Goal: Task Accomplishment & Management: Manage account settings

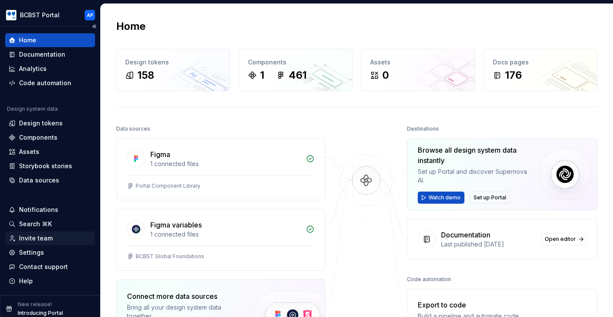
click at [61, 240] on div "Invite team" at bounding box center [50, 238] width 83 height 9
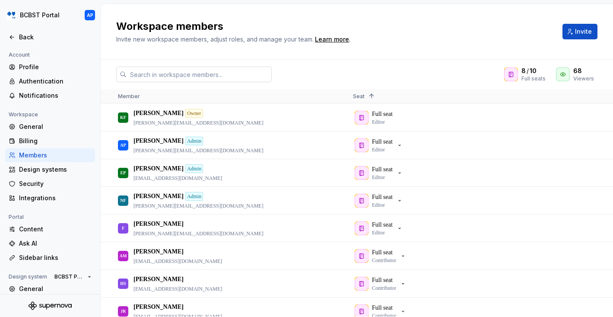
click at [246, 76] on input "text" at bounding box center [199, 75] width 145 height 16
click at [248, 77] on input "text" at bounding box center [199, 75] width 145 height 16
paste input "[EMAIL_ADDRESS][DOMAIN_NAME]"
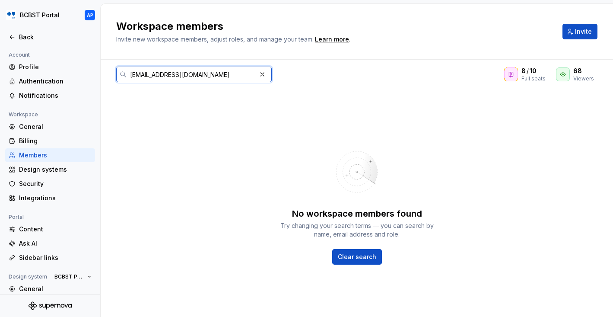
type input "[EMAIL_ADDRESS][DOMAIN_NAME]"
click at [574, 45] on div "Workspace members Invite new workspace members, adjust roles, and manage your t…" at bounding box center [357, 32] width 512 height 56
click at [575, 30] on button "Invite" at bounding box center [579, 32] width 35 height 16
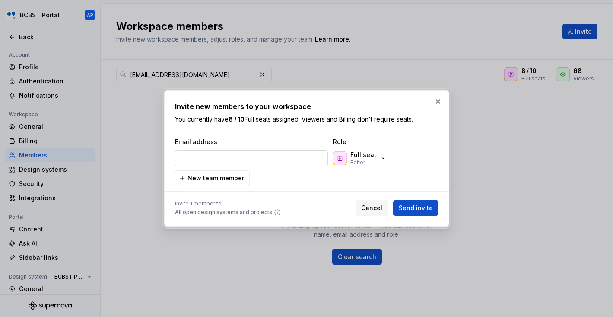
click at [289, 153] on input "email" at bounding box center [251, 158] width 153 height 16
type input "[EMAIL_ADDRESS][DOMAIN_NAME]"
click at [384, 162] on button "Full seat Editor" at bounding box center [360, 157] width 59 height 17
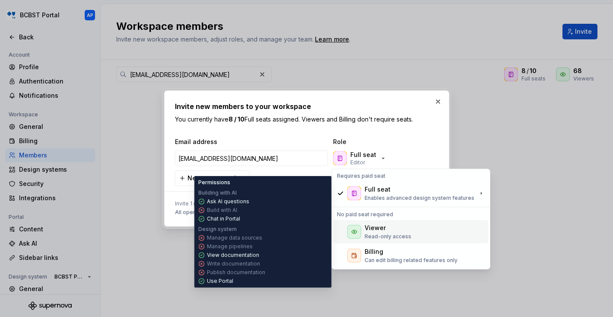
click at [383, 227] on div "Viewer" at bounding box center [375, 227] width 21 height 9
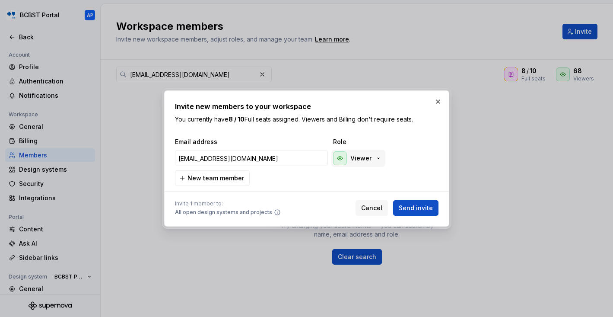
click at [375, 163] on div "Viewer" at bounding box center [357, 158] width 49 height 14
click at [404, 151] on div "Viewer" at bounding box center [374, 157] width 86 height 17
click at [230, 180] on span "New team member" at bounding box center [215, 178] width 57 height 9
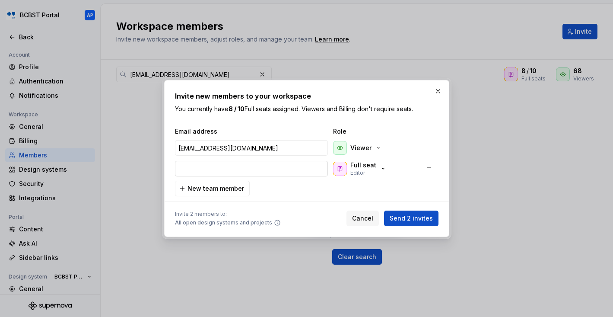
type input "[EMAIL_ADDRESS][DOMAIN_NAME]"
click at [375, 171] on div "Full seat Editor" at bounding box center [360, 169] width 54 height 16
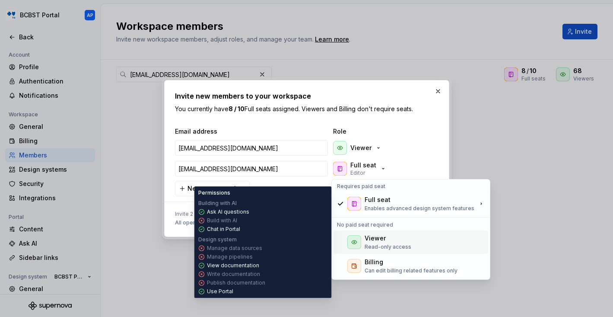
click at [370, 235] on div "Viewer" at bounding box center [375, 238] width 21 height 9
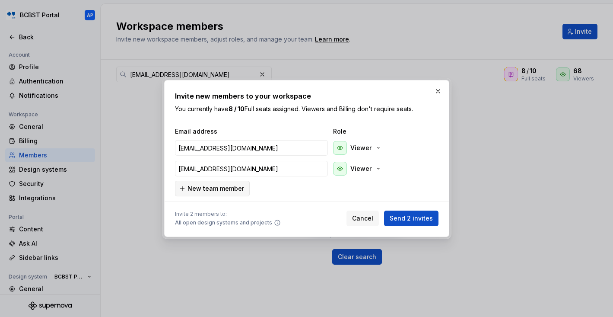
click at [230, 184] on span "New team member" at bounding box center [215, 188] width 57 height 9
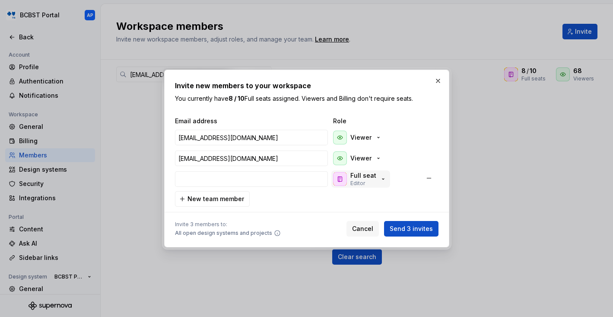
click at [367, 178] on p "Full seat" at bounding box center [363, 175] width 26 height 9
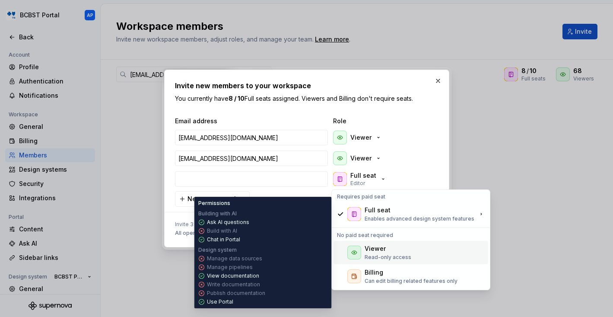
click at [362, 241] on div "Viewer Read-only access" at bounding box center [410, 252] width 155 height 23
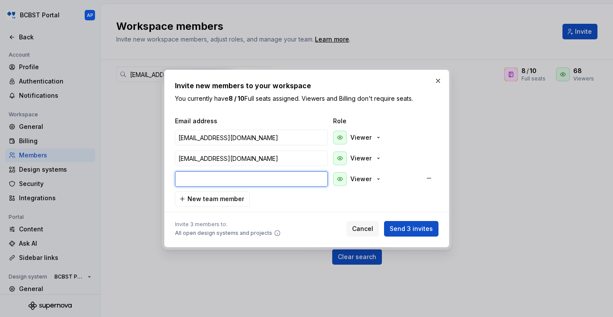
click at [277, 178] on input "email" at bounding box center [251, 179] width 153 height 16
paste input "[EMAIL_ADDRESS][DOMAIN_NAME]"
type input "[EMAIL_ADDRESS][DOMAIN_NAME]"
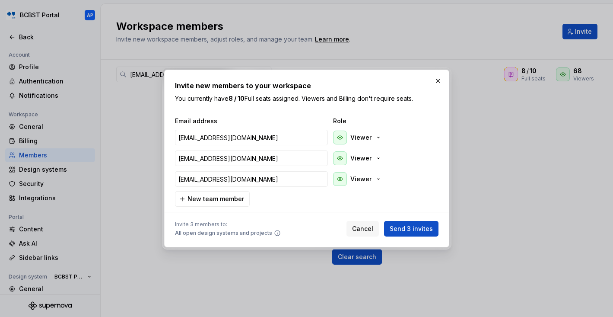
click at [343, 208] on div at bounding box center [306, 211] width 263 height 11
click at [405, 227] on span "Send 3 invites" at bounding box center [411, 228] width 43 height 9
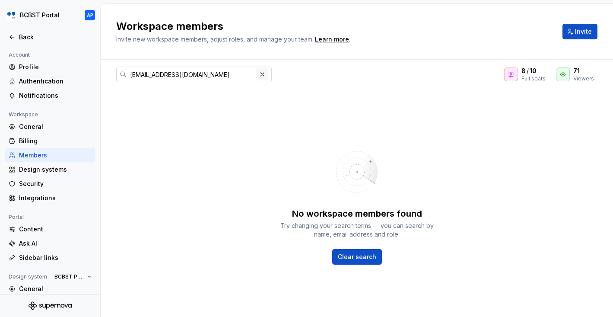
click at [261, 73] on button "button" at bounding box center [262, 74] width 12 height 12
